Goal: Task Accomplishment & Management: Use online tool/utility

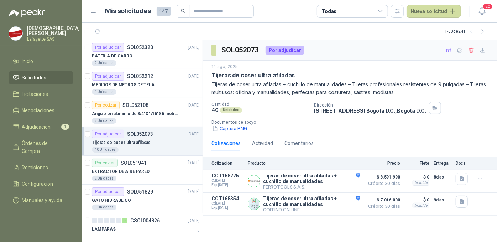
scroll to position [32, 0]
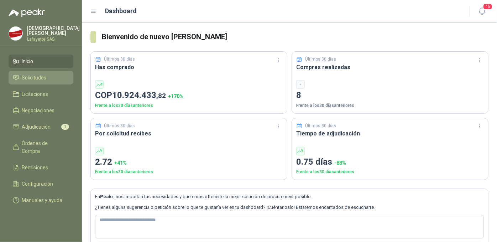
click at [36, 78] on span "Solicitudes" at bounding box center [34, 78] width 25 height 8
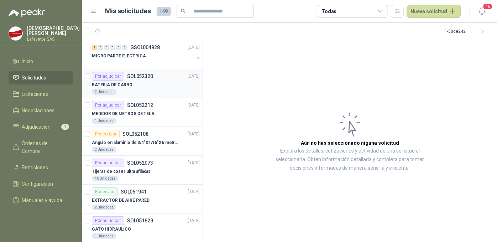
click at [118, 80] on div "Por adjudicar" at bounding box center [108, 76] width 32 height 9
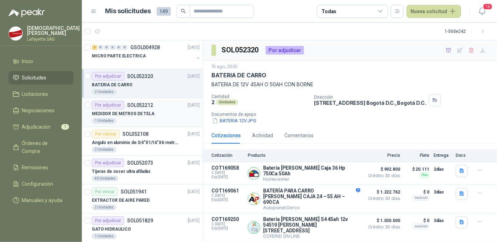
click at [109, 105] on div "Por adjudicar" at bounding box center [108, 105] width 32 height 9
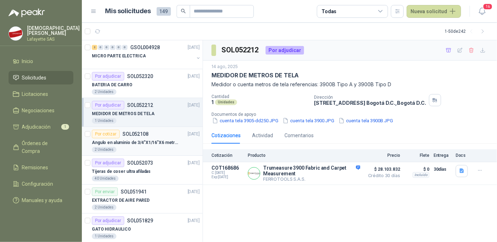
click at [116, 137] on div "Por cotizar" at bounding box center [106, 133] width 28 height 9
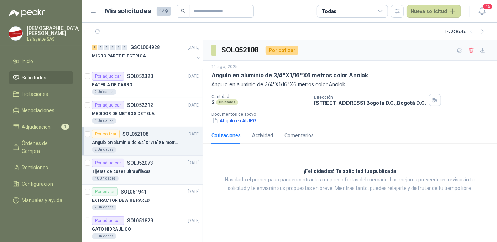
click at [111, 165] on div "Por adjudicar" at bounding box center [108, 162] width 32 height 9
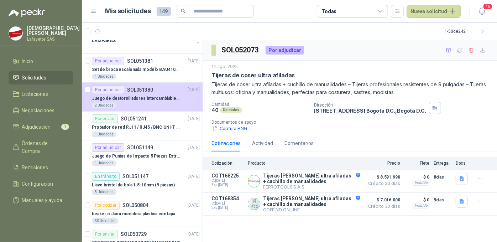
scroll to position [218, 0]
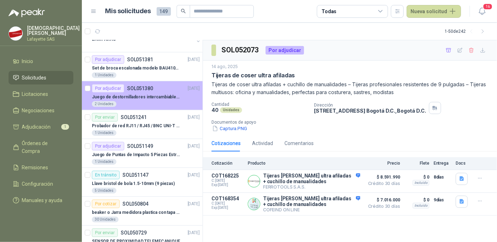
click at [112, 89] on div "Por adjudicar" at bounding box center [108, 88] width 32 height 9
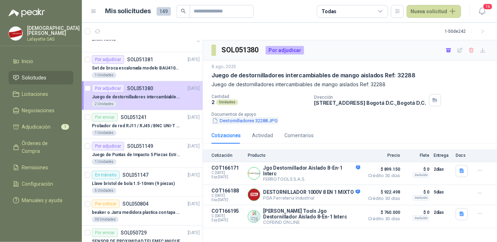
click at [234, 120] on button "Destornilladores 32288.JPG" at bounding box center [244, 120] width 67 height 7
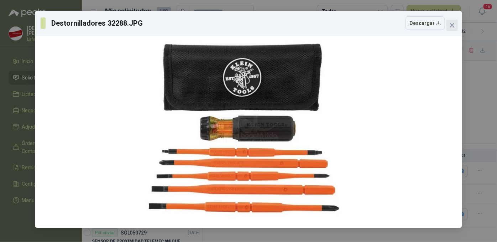
click at [453, 26] on icon "close" at bounding box center [452, 25] width 6 height 6
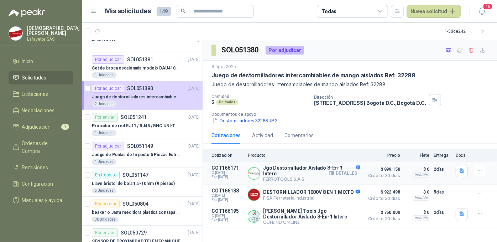
click at [348, 174] on button "Detalles" at bounding box center [343, 173] width 33 height 10
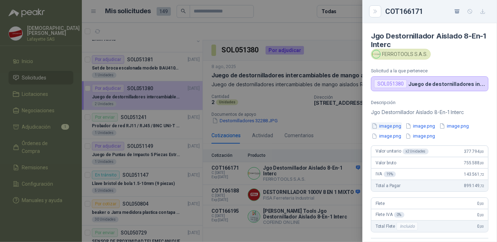
click at [393, 125] on button "image.png" at bounding box center [386, 125] width 31 height 7
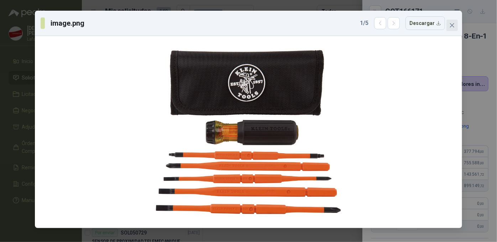
click at [454, 27] on icon "close" at bounding box center [452, 25] width 4 height 4
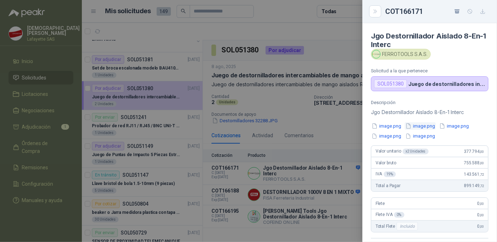
click at [422, 125] on button "image.png" at bounding box center [419, 125] width 31 height 7
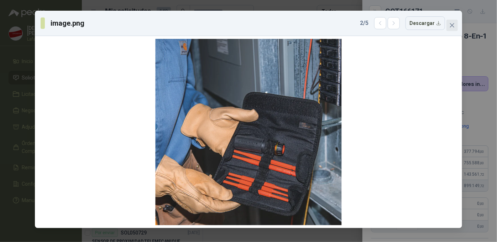
click at [453, 28] on button "Close" at bounding box center [451, 25] width 11 height 11
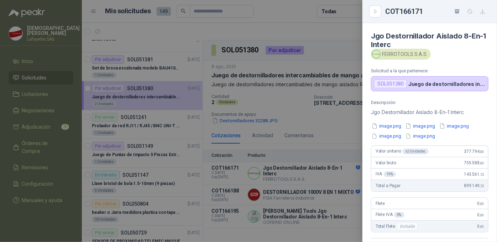
click at [453, 130] on div "image.png image.png image.png image.png image.png" at bounding box center [429, 130] width 117 height 17
click at [454, 126] on button "image.png" at bounding box center [453, 125] width 31 height 7
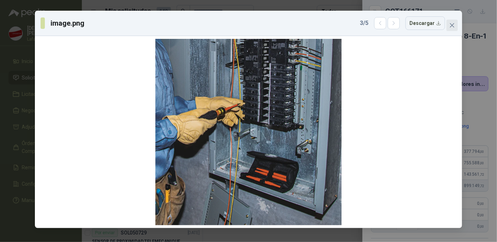
click at [453, 25] on icon "close" at bounding box center [452, 25] width 6 height 6
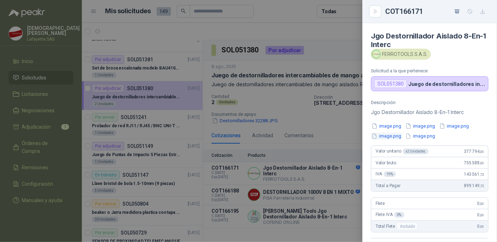
click at [390, 136] on button "image.png" at bounding box center [386, 135] width 31 height 7
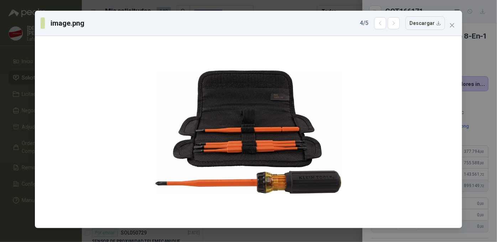
click at [321, 5] on div "image.png 4 / 5 Descargar" at bounding box center [248, 121] width 497 height 242
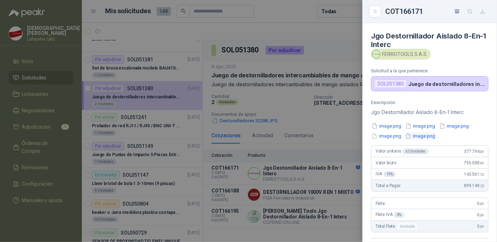
click at [418, 135] on button "image.png" at bounding box center [419, 135] width 31 height 7
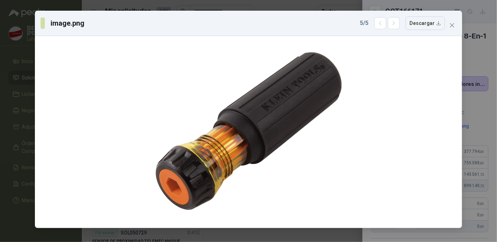
click at [315, 5] on div "image.png 5 / 5 Descargar" at bounding box center [248, 121] width 497 height 242
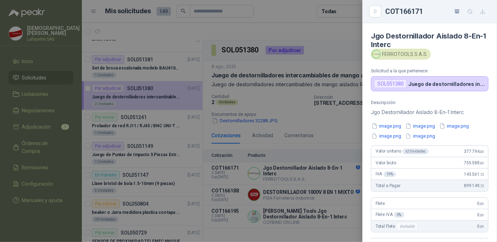
click at [333, 143] on div at bounding box center [248, 121] width 497 height 242
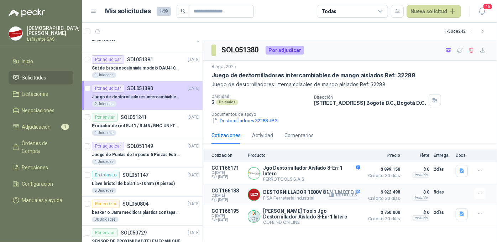
click at [344, 192] on button "Detalles" at bounding box center [343, 195] width 33 height 10
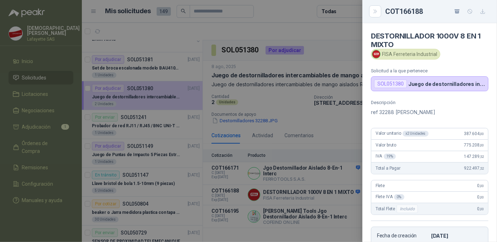
click at [342, 128] on div at bounding box center [248, 121] width 497 height 242
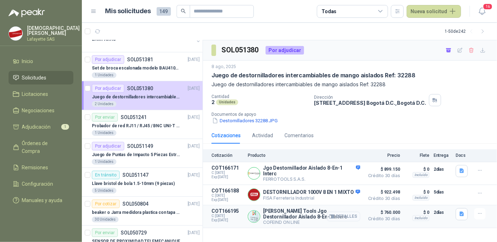
click at [342, 213] on button "Detalles" at bounding box center [343, 216] width 33 height 10
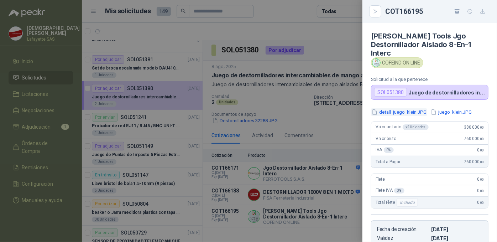
click at [412, 108] on button "detall_juego_klein.JPG" at bounding box center [399, 111] width 56 height 7
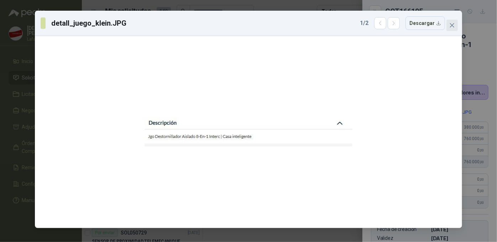
click at [451, 23] on icon "close" at bounding box center [452, 25] width 6 height 6
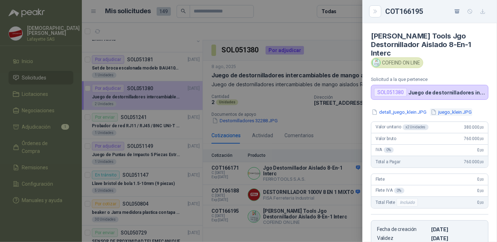
click at [444, 108] on button "juego_klein.JPG" at bounding box center [451, 111] width 42 height 7
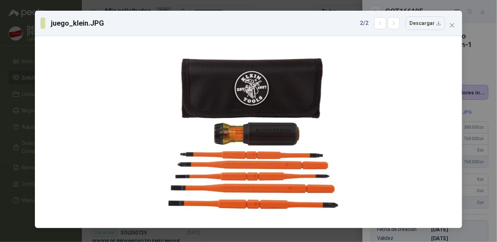
click at [311, 5] on div "juego_klein.JPG 2 / 2 Descargar" at bounding box center [248, 121] width 497 height 242
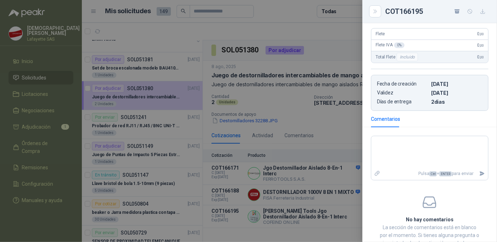
scroll to position [169, 0]
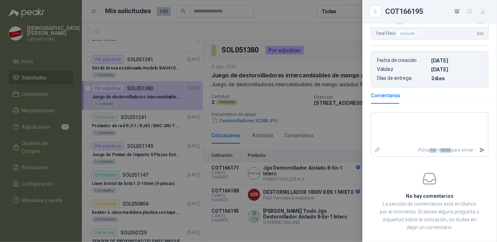
click at [279, 104] on div at bounding box center [248, 121] width 497 height 242
